Goal: Task Accomplishment & Management: Manage account settings

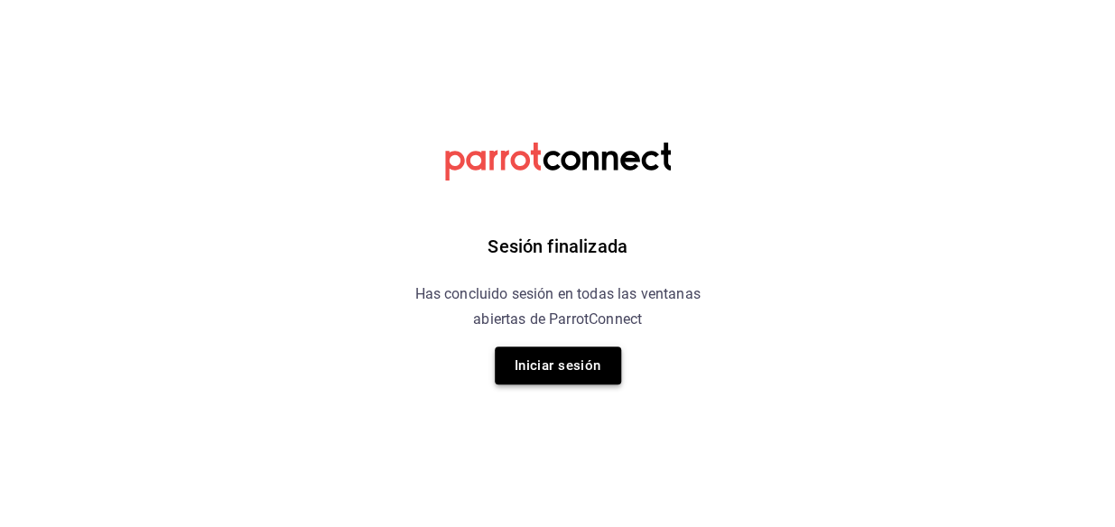
click at [571, 376] on button "Iniciar sesión" at bounding box center [558, 366] width 126 height 38
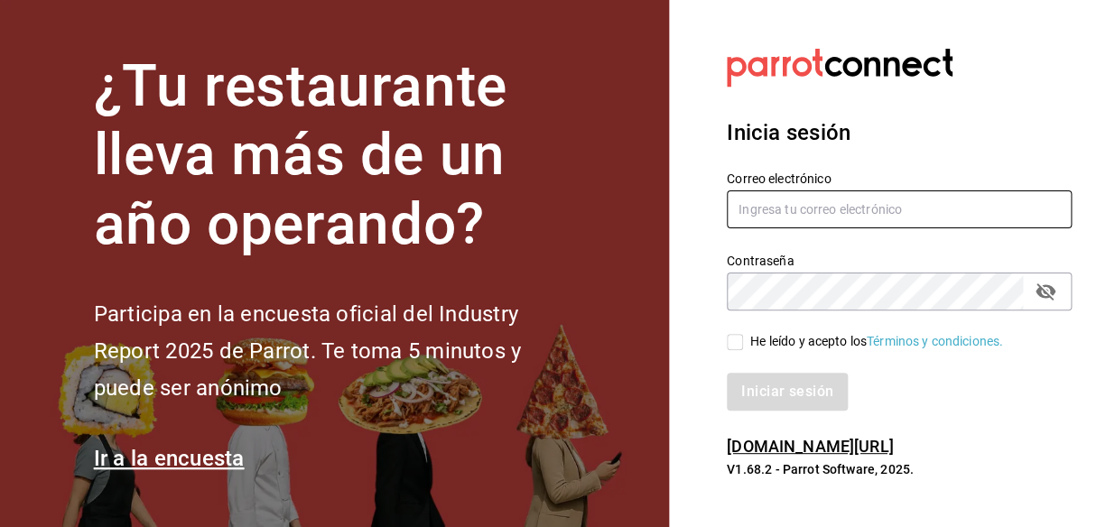
type input "mochomos.metepec@grupocosteno.com"
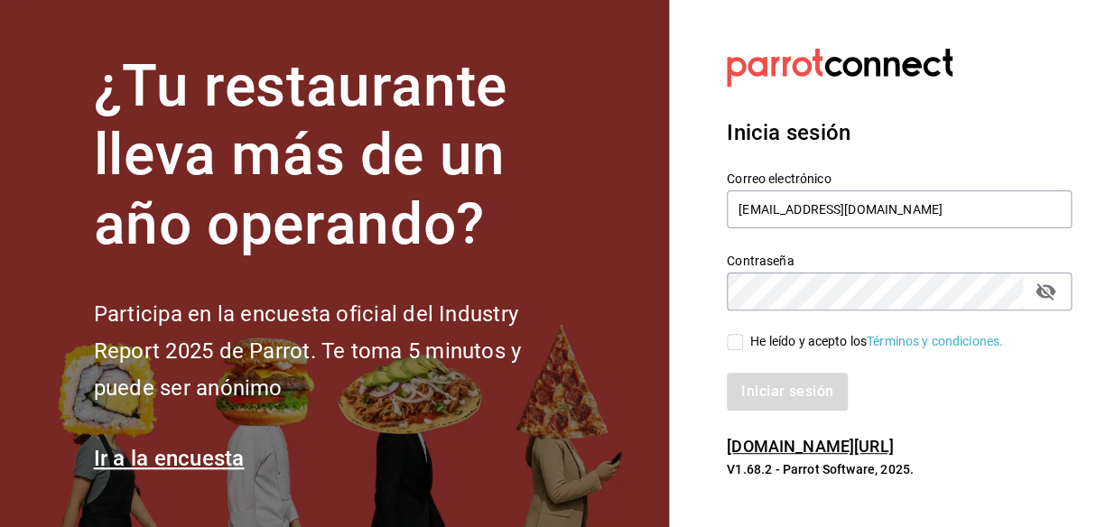
click at [739, 338] on input "He leído y acepto los Términos y condiciones." at bounding box center [735, 342] width 16 height 16
checkbox input "true"
click at [791, 385] on button "Iniciar sesión" at bounding box center [788, 392] width 123 height 38
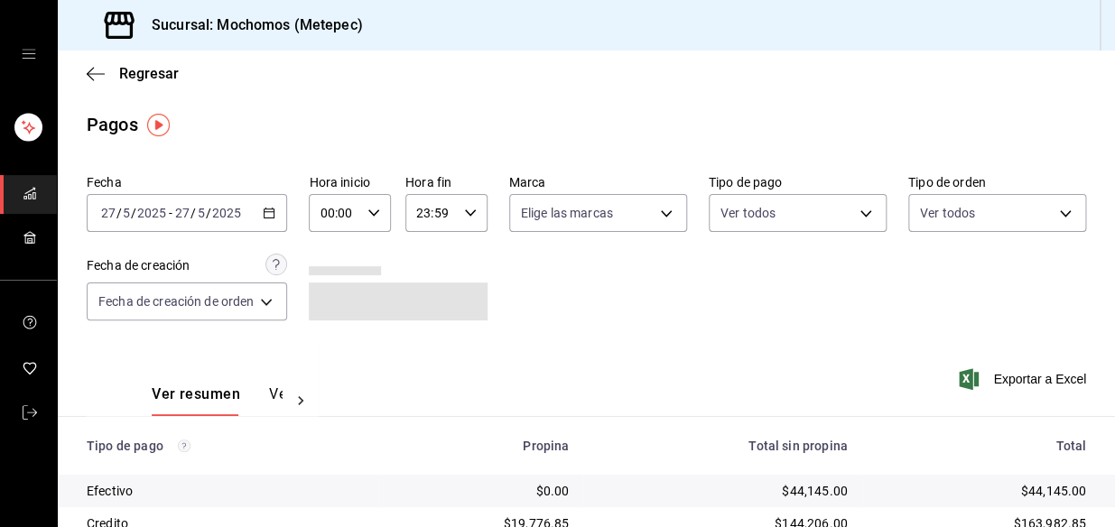
drag, startPoint x: 479, startPoint y: 321, endPoint x: 468, endPoint y: 317, distance: 11.4
click at [479, 321] on div "Fecha 2025-05-27 27 / 5 / 2025 - 2025-05-27 27 / 5 / 2025 Hora inicio 00:00 Hor…" at bounding box center [586, 254] width 999 height 175
click at [274, 217] on \(Stroke\) "button" at bounding box center [269, 214] width 11 height 10
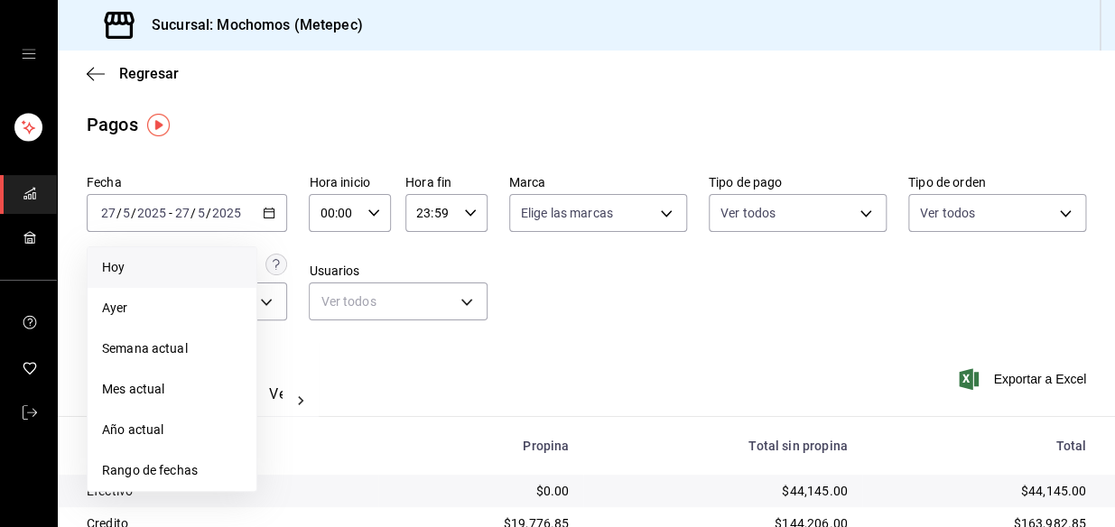
click at [204, 267] on span "Hoy" at bounding box center [172, 267] width 140 height 19
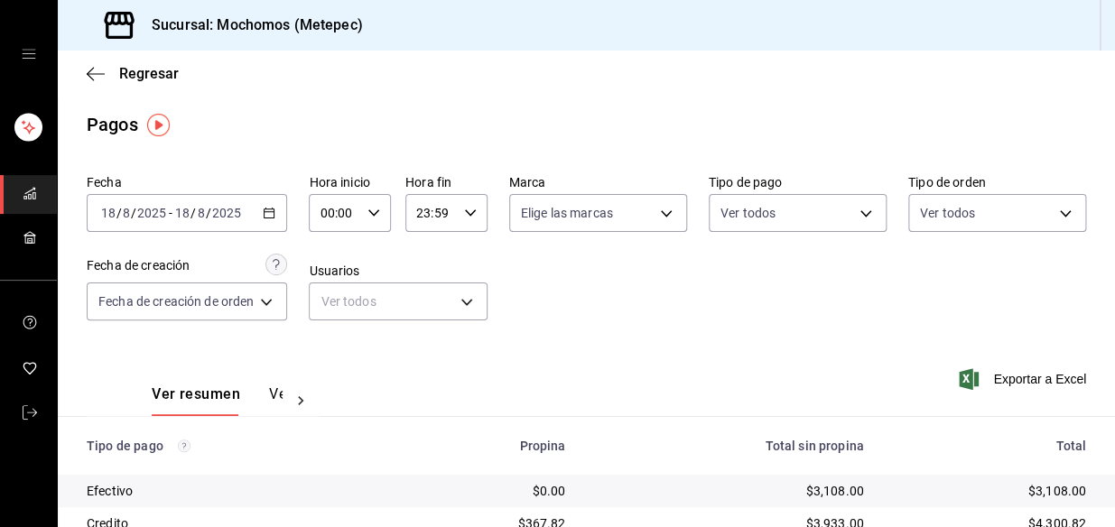
click at [364, 216] on div "00:00 Hora inicio" at bounding box center [350, 213] width 82 height 38
click at [326, 342] on span "02" at bounding box center [331, 346] width 12 height 14
type input "02:00"
click at [544, 294] on div at bounding box center [557, 263] width 1115 height 527
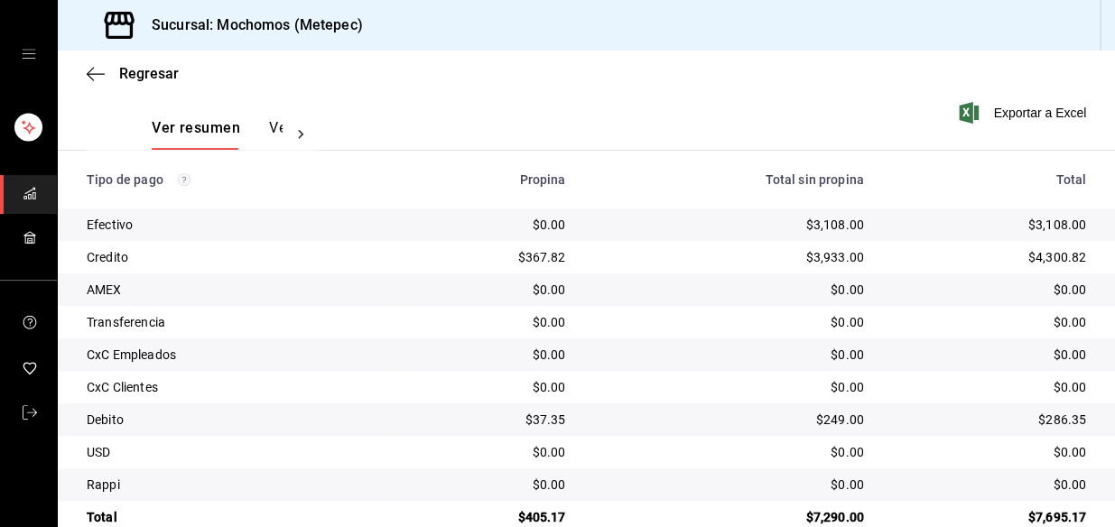
scroll to position [302, 0]
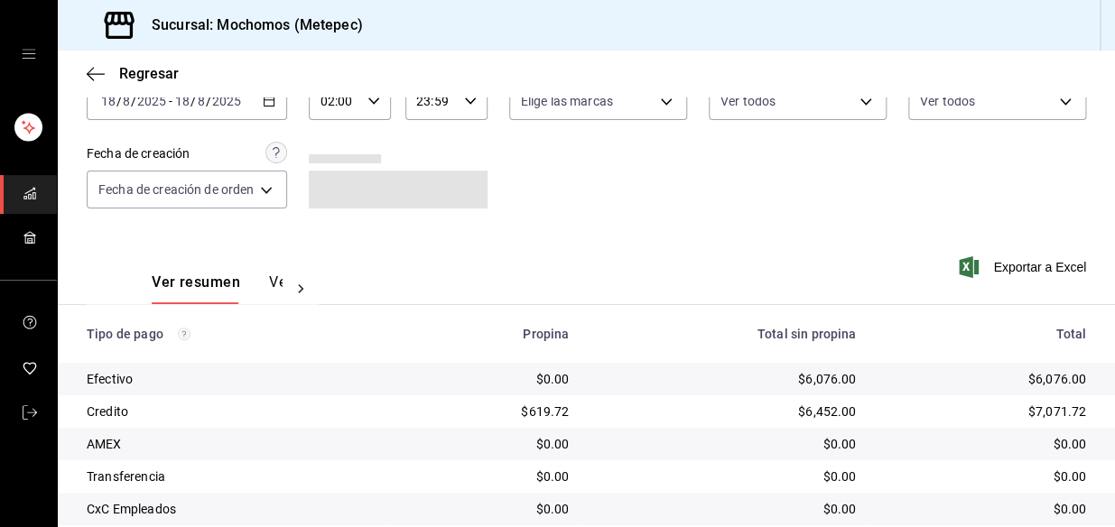
scroll to position [302, 0]
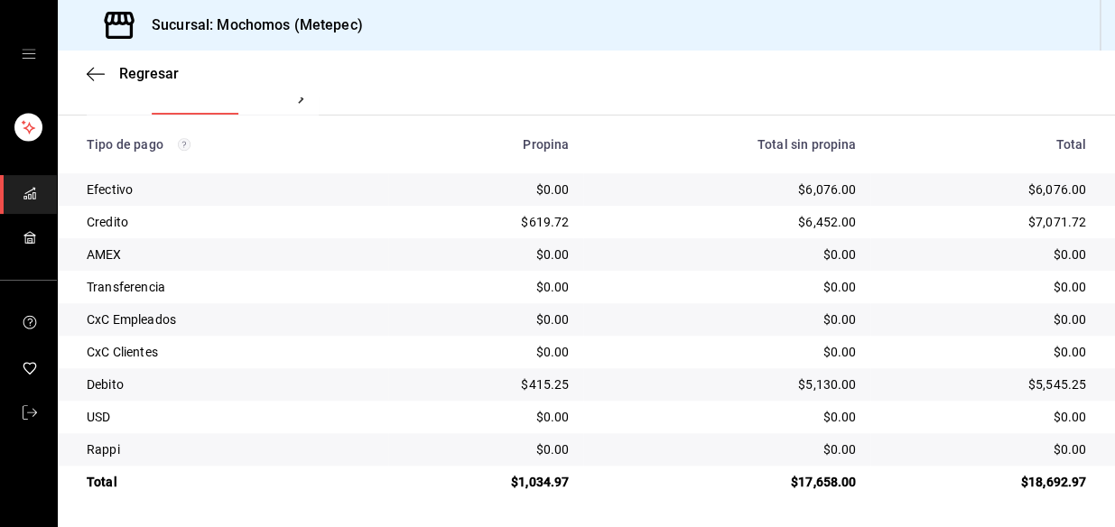
click at [478, 339] on td "$0.00" at bounding box center [485, 352] width 195 height 33
